Goal: Task Accomplishment & Management: Manage account settings

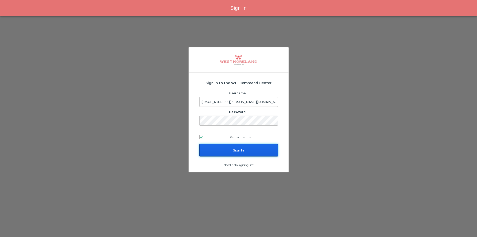
click at [214, 149] on input "Sign In" at bounding box center [238, 150] width 79 height 13
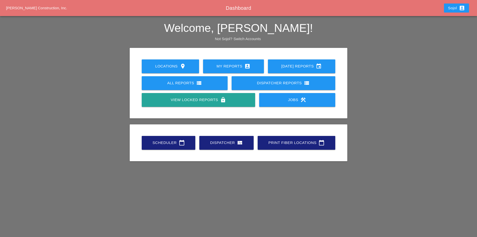
click at [175, 147] on link "Scheduler calendar_today" at bounding box center [169, 143] width 54 height 14
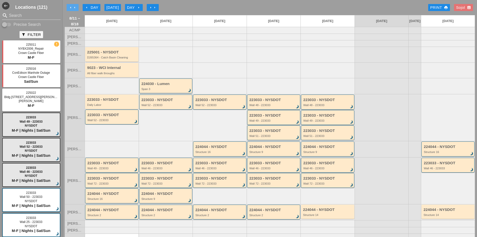
click at [70, 7] on icon "arrow_left" at bounding box center [71, 8] width 4 height 4
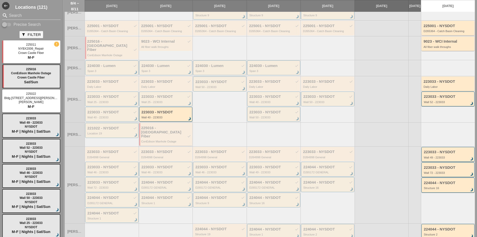
scroll to position [75, 0]
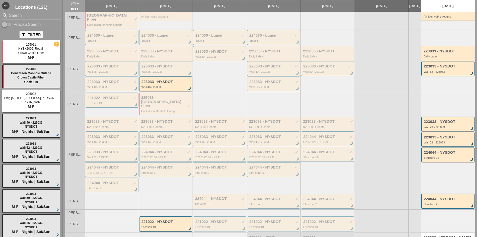
click at [170, 85] on div "Wall 40 - 223033" at bounding box center [167, 86] width 50 height 3
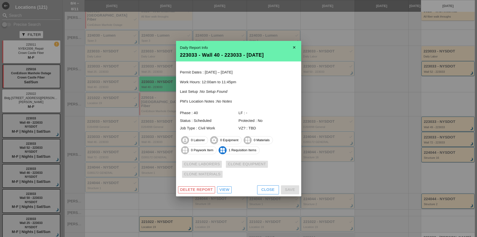
click at [294, 48] on icon "close" at bounding box center [294, 47] width 10 height 10
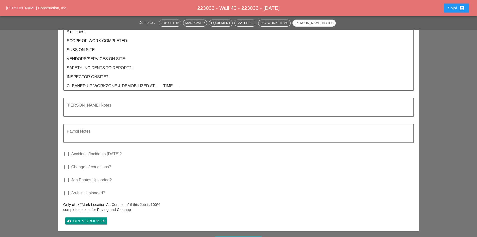
scroll to position [652, 0]
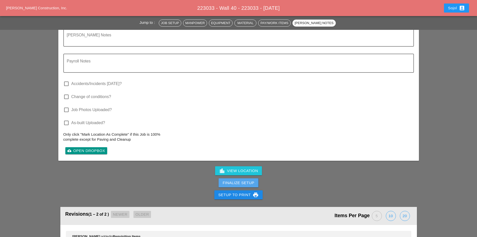
click at [249, 182] on div "Finalize Setup" at bounding box center [239, 183] width 32 height 6
click at [224, 182] on div "Complete This Report" at bounding box center [238, 183] width 49 height 6
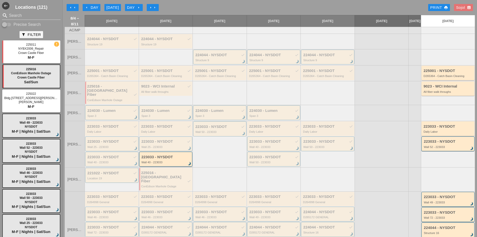
click at [155, 161] on div "Wall 40 - 223033" at bounding box center [167, 162] width 50 height 3
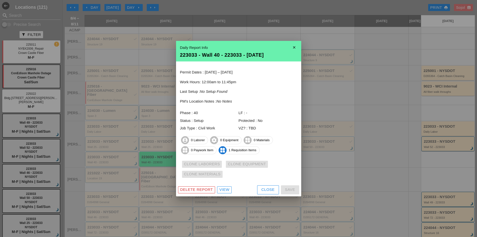
click at [223, 189] on div "View" at bounding box center [225, 190] width 10 height 6
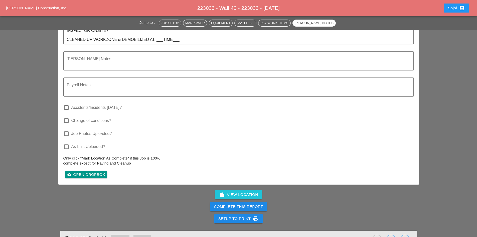
scroll to position [706, 0]
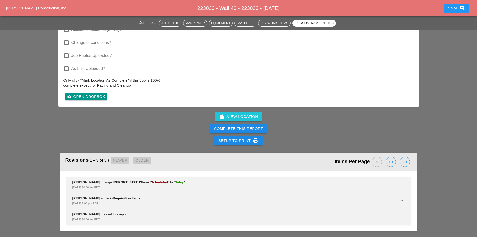
click at [232, 128] on div "Complete This Report" at bounding box center [238, 129] width 49 height 6
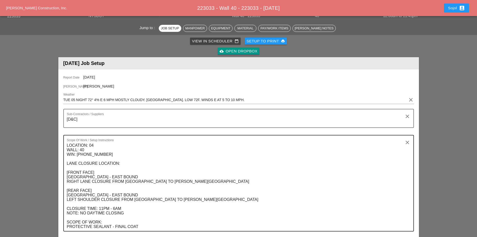
scroll to position [0, 0]
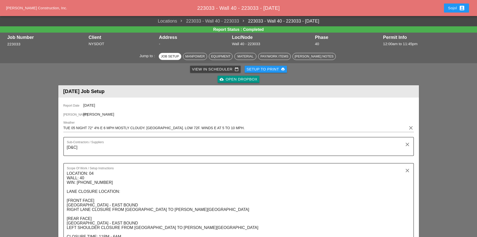
click at [458, 9] on div "Sojol account_box" at bounding box center [456, 8] width 17 height 6
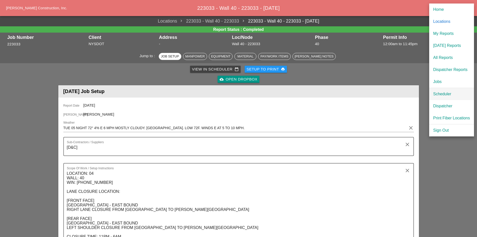
click at [444, 96] on div "Scheduler" at bounding box center [452, 94] width 37 height 6
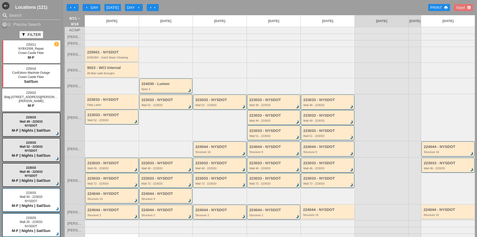
click at [67, 7] on button "arrow_left arrow_left" at bounding box center [73, 7] width 12 height 7
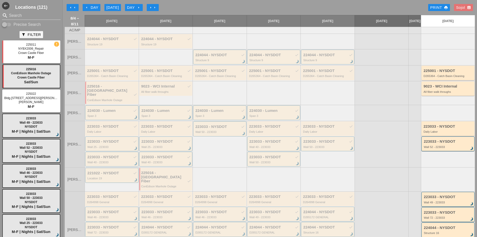
click at [153, 8] on icon "arrow_right" at bounding box center [155, 8] width 4 height 4
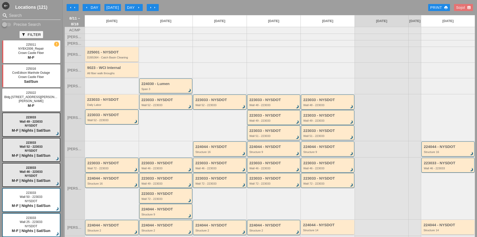
click at [36, 12] on input "Search" at bounding box center [31, 16] width 45 height 8
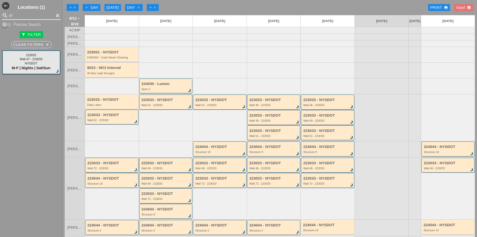
type input "47"
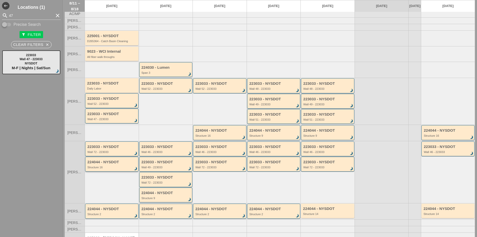
scroll to position [25, 0]
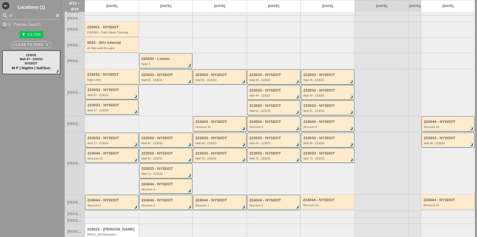
click at [99, 163] on div "224044 - NYSDOT Structure 16 brightness_3" at bounding box center [111, 155] width 53 height 15
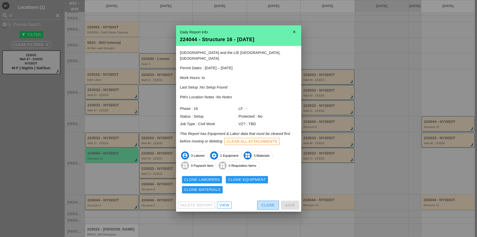
click at [277, 204] on button "Close" at bounding box center [268, 204] width 22 height 9
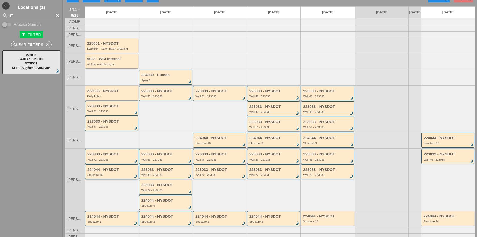
scroll to position [0, 0]
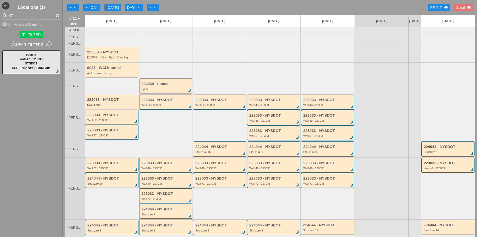
click at [150, 216] on div "224044 - NYSDOT Structure 9 brightness_3" at bounding box center [167, 211] width 50 height 9
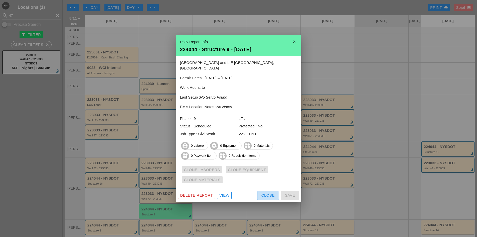
click at [267, 194] on div "Close" at bounding box center [268, 195] width 13 height 6
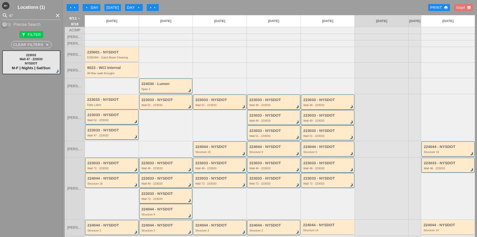
click at [148, 196] on div "223033 - NYSDOT" at bounding box center [167, 193] width 50 height 4
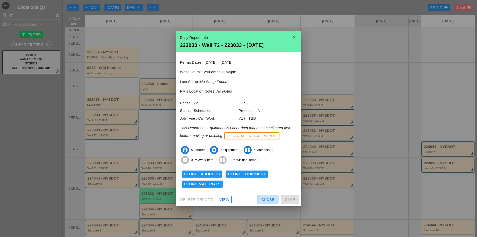
click at [269, 200] on div "Close" at bounding box center [268, 200] width 13 height 6
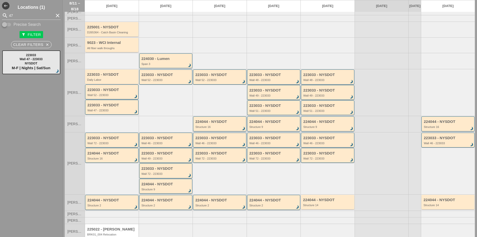
scroll to position [44, 0]
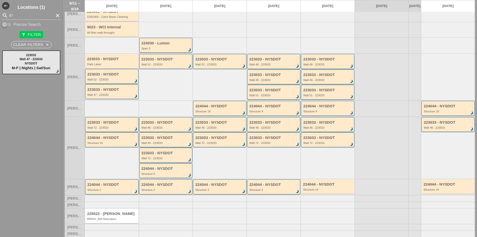
click at [159, 157] on div "Wall 72 - 223033" at bounding box center [167, 158] width 50 height 3
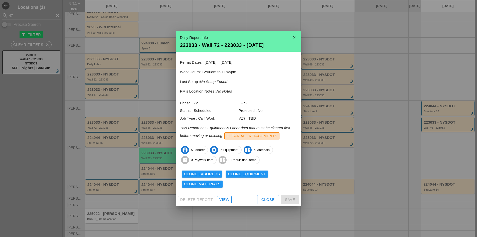
click at [250, 135] on div "Clear All Attachments" at bounding box center [252, 136] width 51 height 6
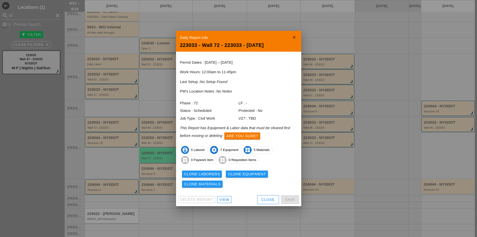
click at [250, 135] on div "Are you sure?" at bounding box center [243, 136] width 32 height 6
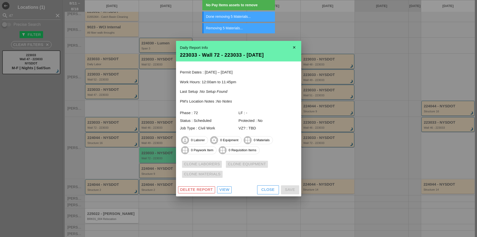
click at [202, 190] on div "Delete Report" at bounding box center [196, 190] width 33 height 6
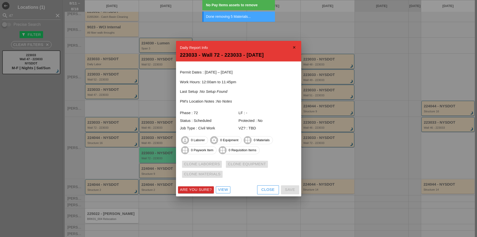
click at [203, 192] on div "Are you sure?" at bounding box center [196, 190] width 32 height 6
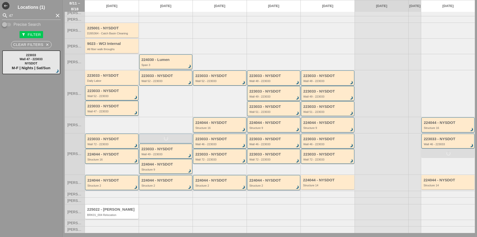
scroll to position [18, 0]
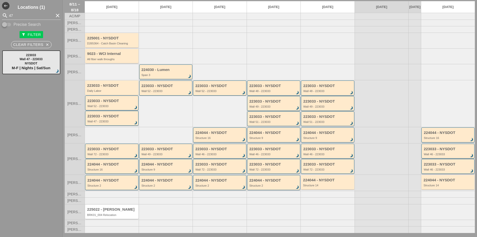
click at [433, 169] on div "Wall 46 - 223033" at bounding box center [448, 169] width 49 height 3
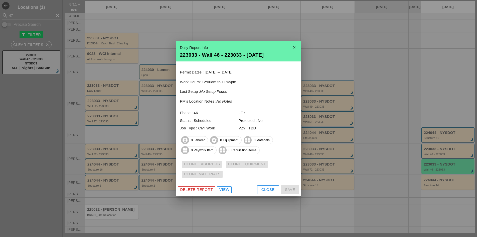
click at [257, 187] on button "Close" at bounding box center [268, 189] width 22 height 9
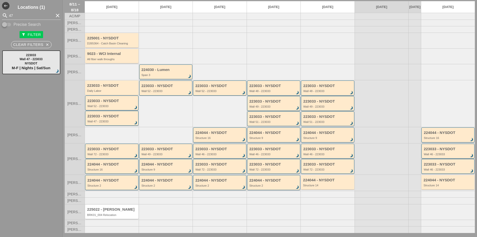
click at [430, 152] on div "223033 - NYSDOT Wall 46 - 223033 brightness_3" at bounding box center [448, 151] width 49 height 9
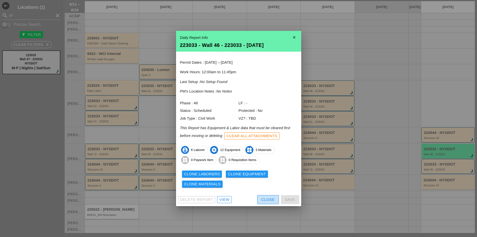
click at [270, 197] on div "Close" at bounding box center [268, 200] width 13 height 6
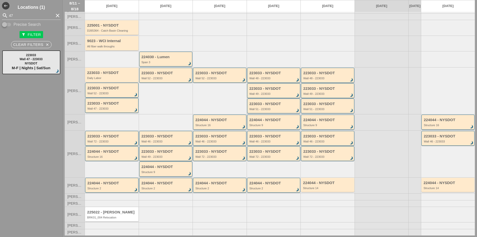
scroll to position [31, 0]
click at [156, 186] on div "224044 - NYSDOT Structure 2 brightness_3" at bounding box center [167, 185] width 50 height 9
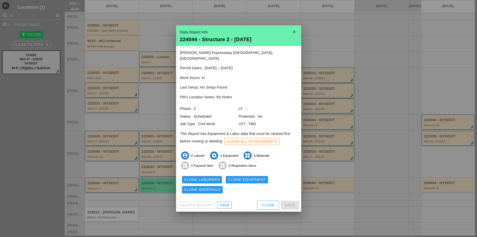
click at [262, 202] on div "Close" at bounding box center [268, 205] width 13 height 6
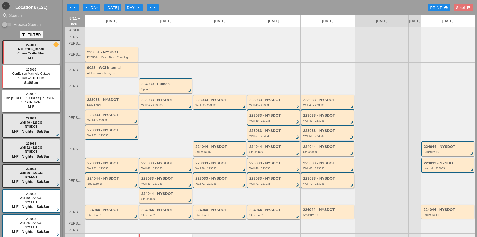
click at [314, 180] on div "223033 - NYSDOT" at bounding box center [328, 178] width 50 height 4
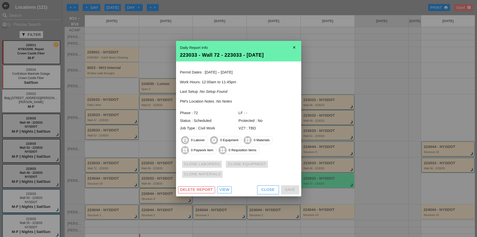
click at [276, 193] on button "Close" at bounding box center [268, 189] width 22 height 9
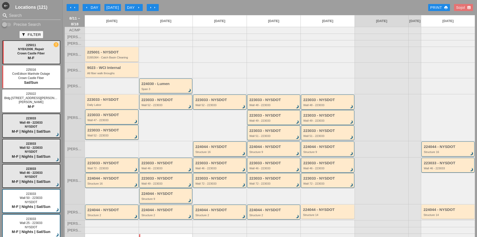
click at [203, 149] on div "224044 - NYSDOT" at bounding box center [220, 147] width 50 height 4
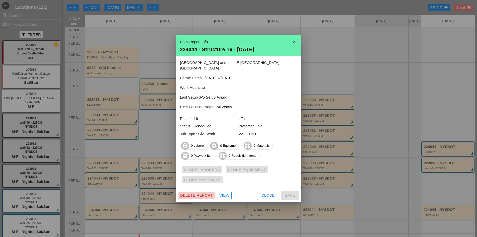
click at [204, 192] on div "Delete Report" at bounding box center [196, 195] width 33 height 6
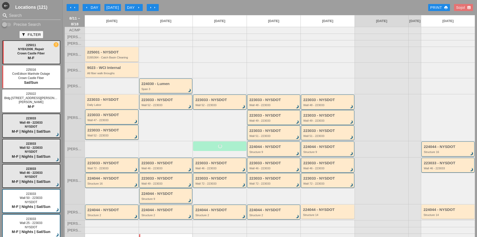
click at [263, 153] on div "Structure 9" at bounding box center [275, 151] width 50 height 3
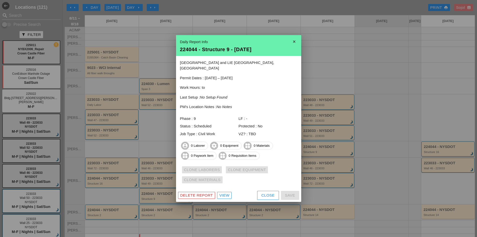
click at [205, 193] on div "Delete Report" at bounding box center [196, 195] width 33 height 6
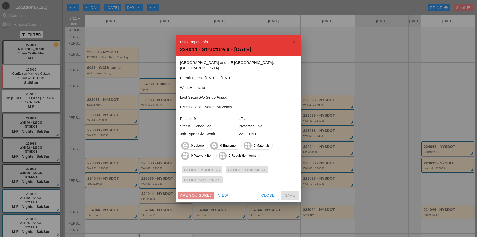
click at [205, 193] on div "Are you sure?" at bounding box center [196, 195] width 32 height 6
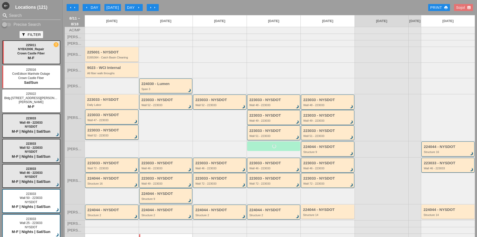
click at [319, 153] on div "224044 - NYSDOT Structure 9 brightness_3" at bounding box center [328, 149] width 50 height 9
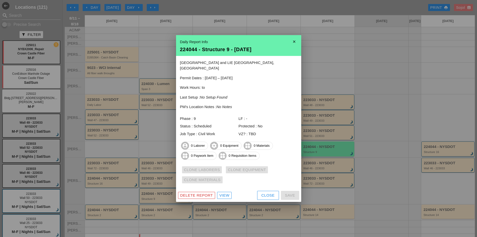
click at [202, 194] on div "Delete Report" at bounding box center [196, 195] width 33 height 6
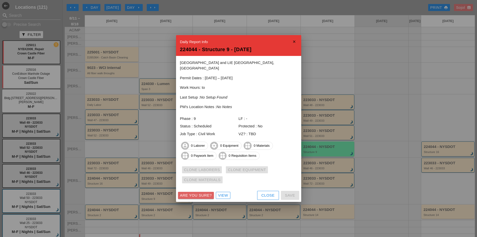
click at [202, 194] on div "Are you sure?" at bounding box center [196, 195] width 32 height 6
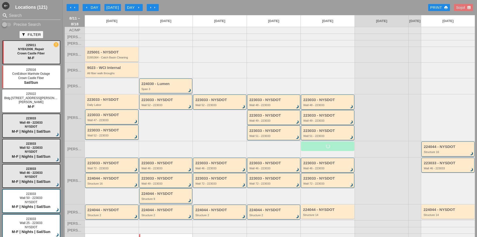
click at [453, 149] on div "224044 - NYSDOT" at bounding box center [448, 147] width 49 height 4
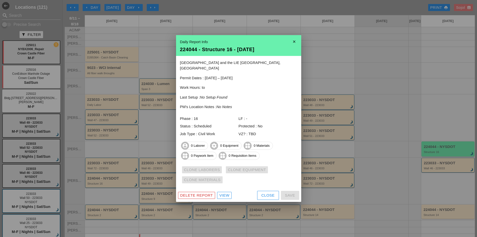
click at [189, 195] on div "Delete Report" at bounding box center [196, 195] width 33 height 6
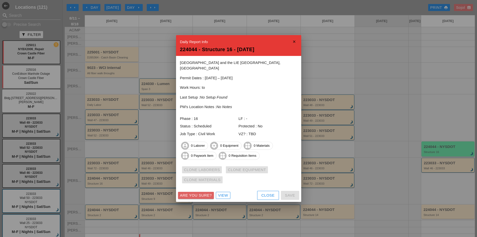
click at [189, 194] on div "Are you sure?" at bounding box center [196, 195] width 32 height 6
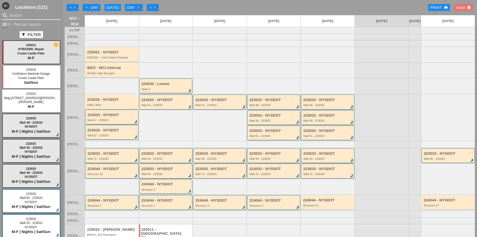
click at [38, 15] on input "Search" at bounding box center [31, 16] width 45 height 8
click at [140, 7] on icon "arrow_right" at bounding box center [139, 8] width 4 height 4
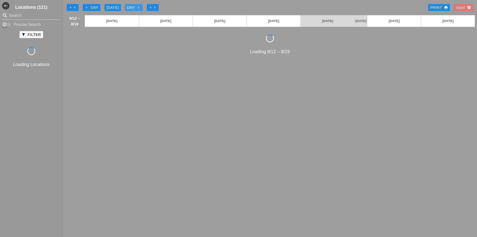
click at [140, 7] on icon "arrow_right" at bounding box center [139, 8] width 4 height 4
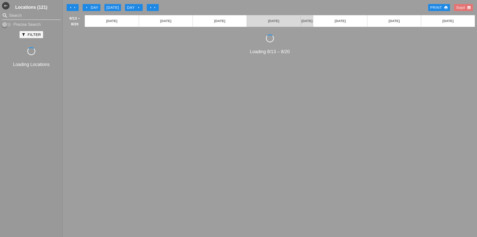
click at [16, 17] on input "Search" at bounding box center [31, 16] width 45 height 8
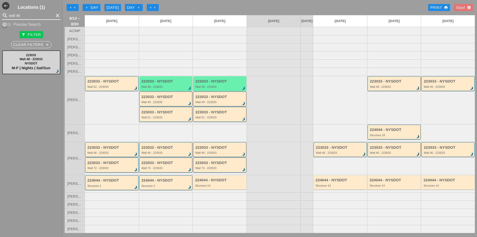
type input "wall 48"
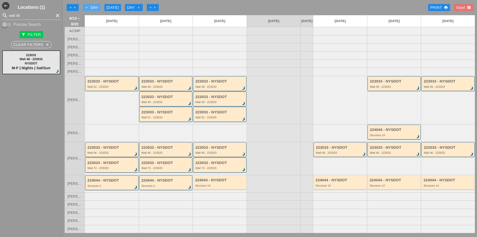
click at [87, 8] on icon "arrow_left" at bounding box center [87, 8] width 4 height 4
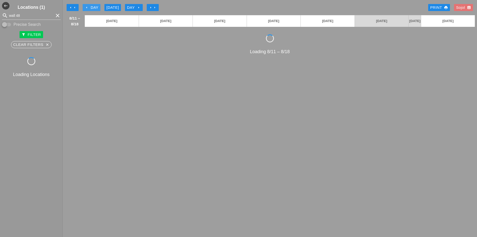
click at [85, 13] on div "arrow_left arrow_left arrow_left Day [DATE] Day arrow_right arrow_right arrow_r…" at bounding box center [270, 118] width 415 height 237
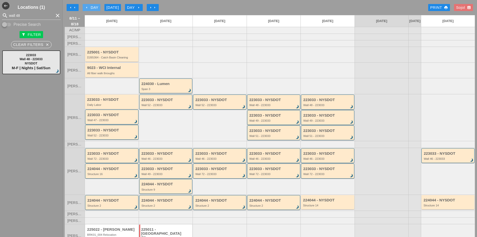
click at [90, 10] on div "arrow_left Day" at bounding box center [92, 8] width 14 height 6
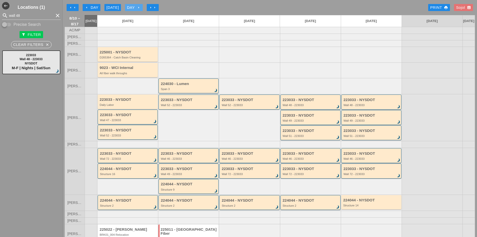
click at [132, 6] on div "Day arrow_right" at bounding box center [134, 8] width 14 height 6
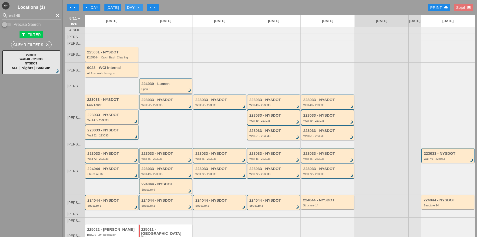
click at [132, 6] on div "Day arrow_right" at bounding box center [134, 8] width 14 height 6
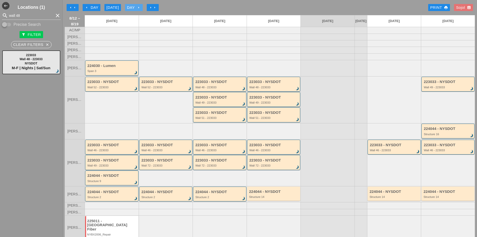
click at [130, 7] on div "Day arrow_right" at bounding box center [134, 8] width 14 height 6
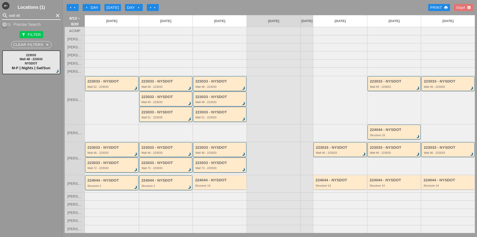
click at [28, 19] on input "wall 48" at bounding box center [31, 16] width 45 height 8
type input "wall 16"
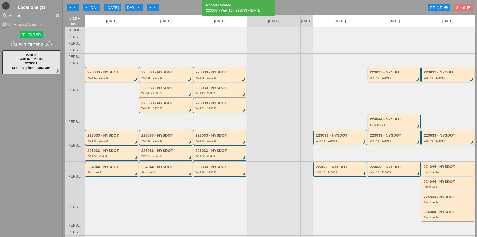
click at [140, 9] on icon "arrow_right" at bounding box center [139, 8] width 4 height 4
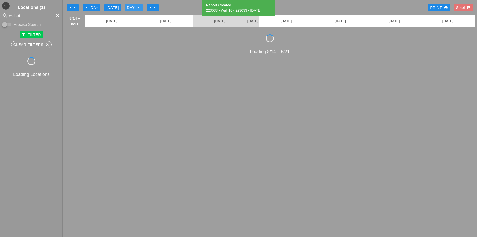
click at [140, 9] on icon "arrow_right" at bounding box center [139, 8] width 4 height 4
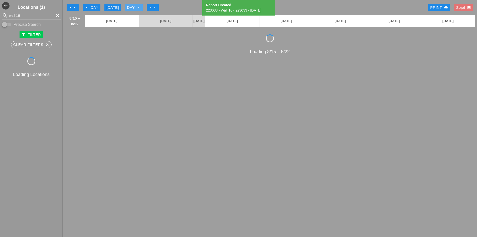
click at [140, 9] on icon "arrow_right" at bounding box center [139, 8] width 4 height 4
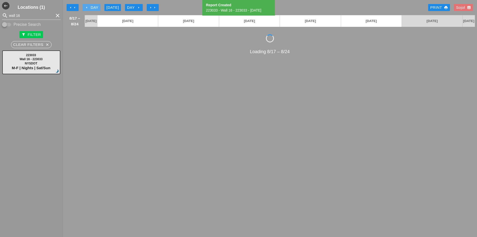
click at [95, 6] on div "arrow_left Day" at bounding box center [92, 8] width 14 height 6
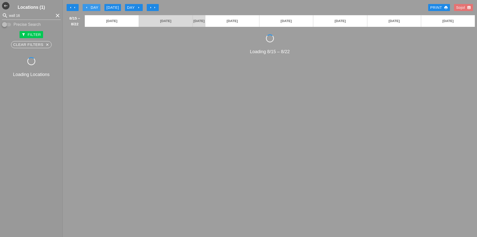
click at [95, 6] on div "arrow_left Day" at bounding box center [92, 8] width 14 height 6
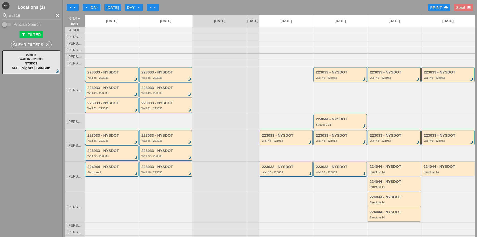
click at [140, 9] on icon "arrow_right" at bounding box center [139, 8] width 4 height 4
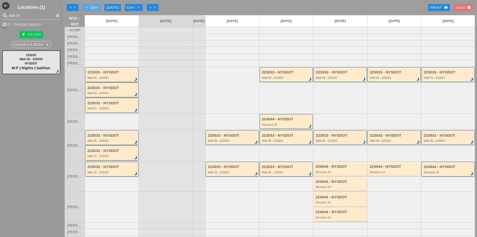
click at [90, 6] on div "arrow_left Day" at bounding box center [92, 8] width 14 height 6
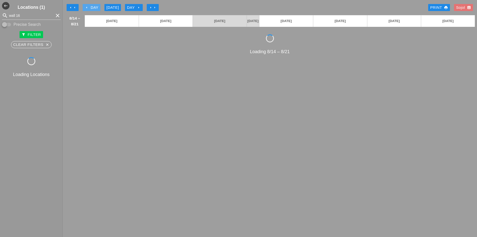
click at [90, 6] on div "arrow_left Day" at bounding box center [92, 8] width 14 height 6
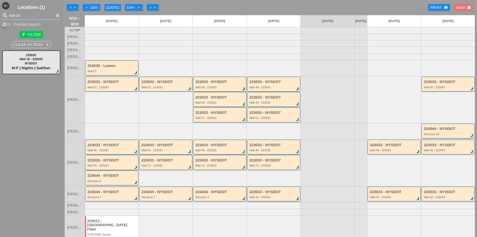
click at [293, 198] on div "Wall 16 - 223033" at bounding box center [275, 196] width 50 height 3
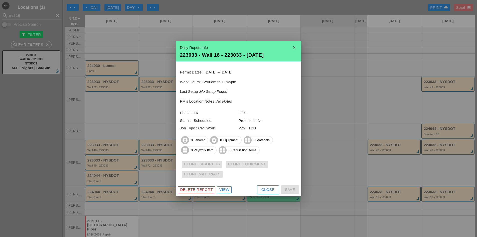
click at [204, 189] on div "Delete Report" at bounding box center [196, 190] width 33 height 6
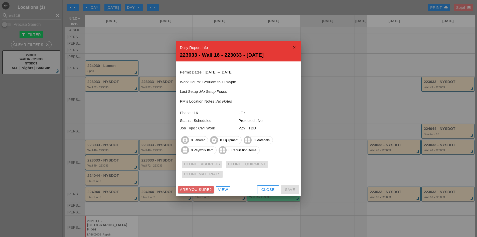
click at [204, 189] on div "Are you sure?" at bounding box center [196, 190] width 32 height 6
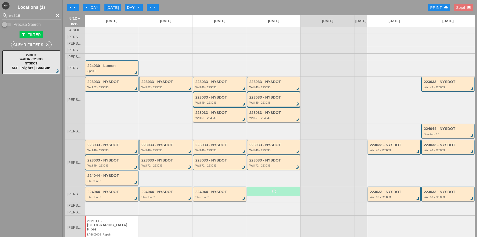
click at [403, 198] on div "Wall 16 - 223033" at bounding box center [395, 196] width 50 height 3
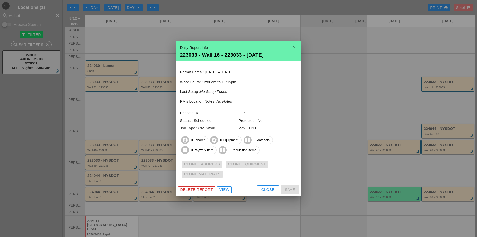
click at [204, 188] on div "Delete Report" at bounding box center [196, 190] width 33 height 6
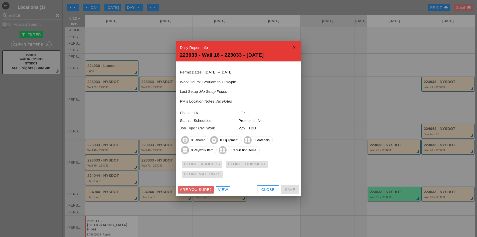
click at [204, 188] on div "Are you sure?" at bounding box center [196, 190] width 32 height 6
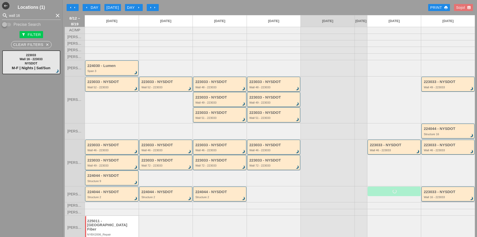
click at [437, 194] on div "223033 - NYSDOT" at bounding box center [448, 192] width 49 height 4
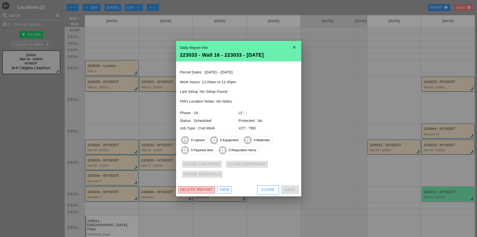
click at [201, 189] on div "Delete Report" at bounding box center [196, 190] width 33 height 6
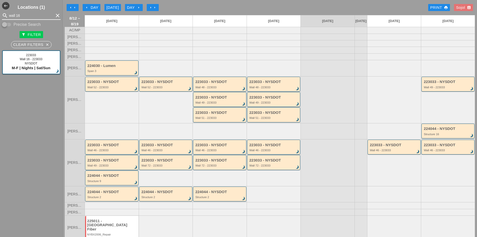
click at [11, 14] on input "wall 16" at bounding box center [31, 16] width 45 height 8
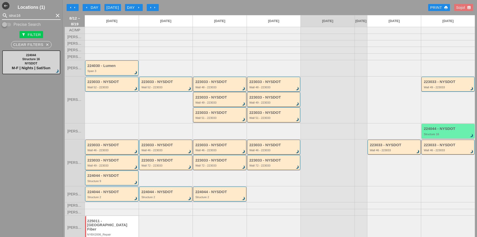
type input "struc16"
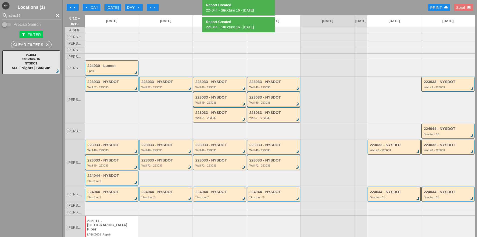
click at [141, 9] on icon "arrow_right" at bounding box center [139, 8] width 4 height 4
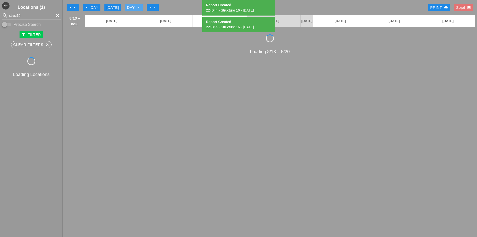
click at [141, 9] on icon "arrow_right" at bounding box center [139, 8] width 4 height 4
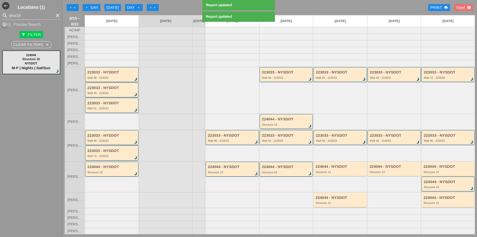
click at [362, 211] on div at bounding box center [340, 211] width 54 height 7
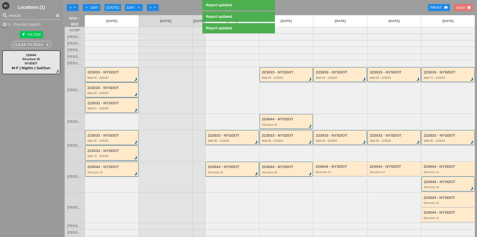
click at [135, 5] on div "Day arrow_right" at bounding box center [134, 8] width 14 height 6
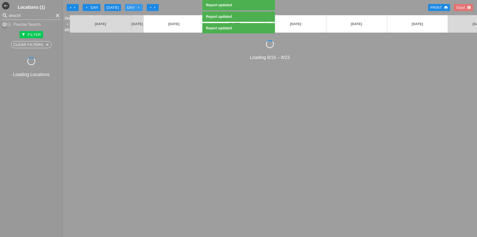
click at [135, 5] on div "Day arrow_right" at bounding box center [134, 8] width 14 height 6
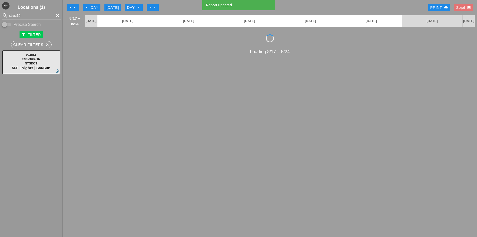
click at [140, 8] on icon "arrow_right" at bounding box center [139, 8] width 4 height 4
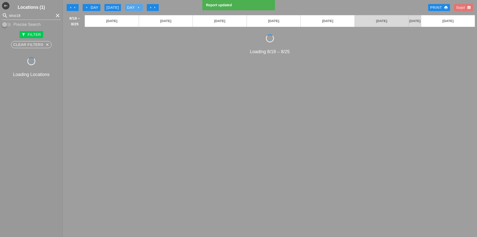
click at [140, 8] on icon "arrow_right" at bounding box center [139, 8] width 4 height 4
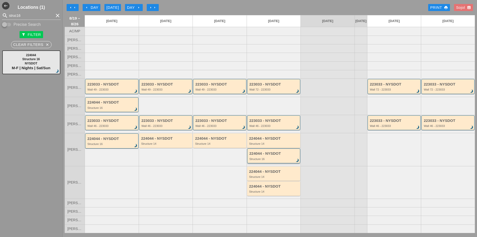
click at [281, 160] on div "Structure 16" at bounding box center [275, 158] width 50 height 3
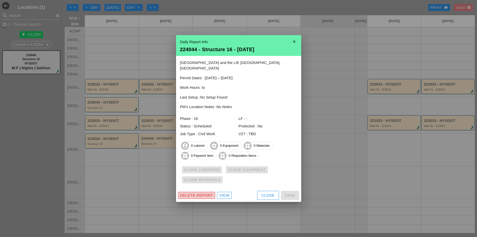
click at [196, 192] on div "Delete Report" at bounding box center [196, 195] width 33 height 6
click at [199, 192] on div "Delete Report" at bounding box center [196, 195] width 33 height 6
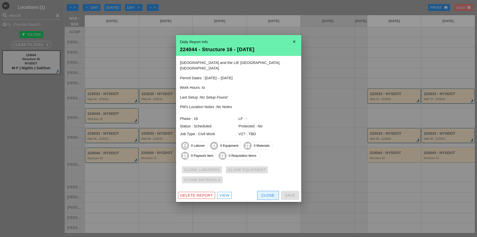
click at [264, 195] on button "Close" at bounding box center [268, 195] width 22 height 9
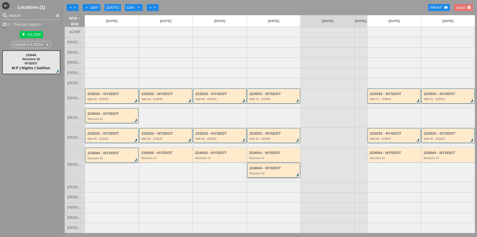
click at [265, 175] on div "Structure 16" at bounding box center [275, 173] width 50 height 3
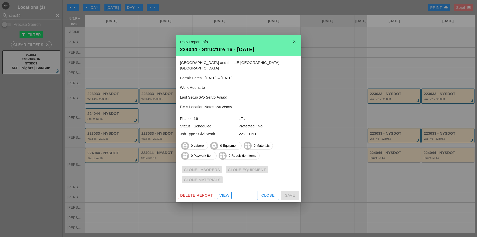
click at [206, 192] on div "Delete Report" at bounding box center [196, 195] width 33 height 6
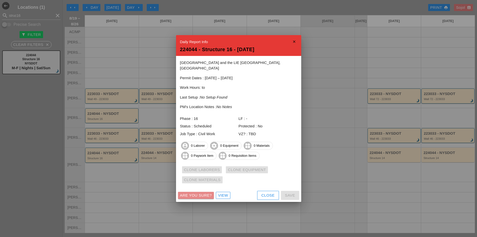
click at [206, 192] on div "Are you sure?" at bounding box center [196, 195] width 32 height 6
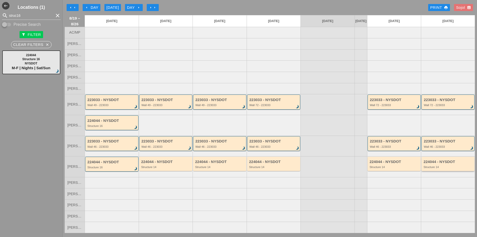
click at [438, 166] on div "224044 - NYSDOT Structure 14" at bounding box center [449, 164] width 50 height 9
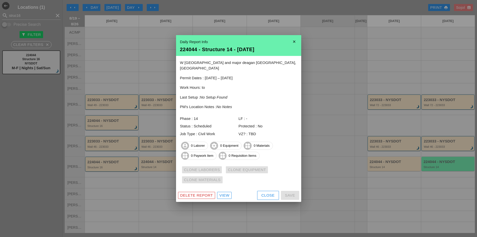
click at [267, 192] on div "Close" at bounding box center [268, 195] width 13 height 6
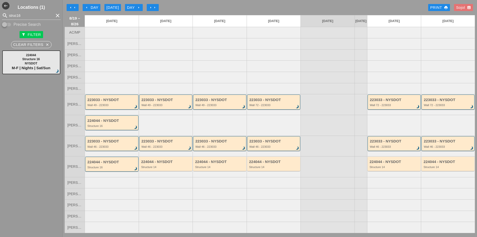
click at [88, 7] on icon "arrow_left" at bounding box center [87, 8] width 4 height 4
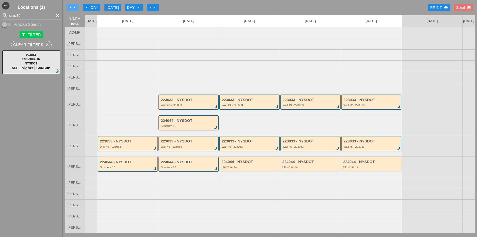
click at [70, 7] on icon "arrow_left" at bounding box center [71, 8] width 4 height 4
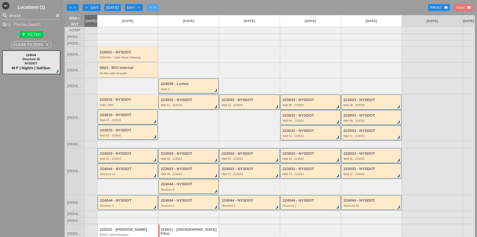
click at [149, 9] on button "arrow_right arrow_right" at bounding box center [153, 7] width 12 height 7
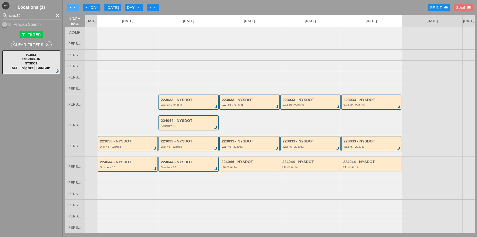
click at [72, 7] on icon "arrow_left" at bounding box center [71, 8] width 4 height 4
